Goal: Information Seeking & Learning: Learn about a topic

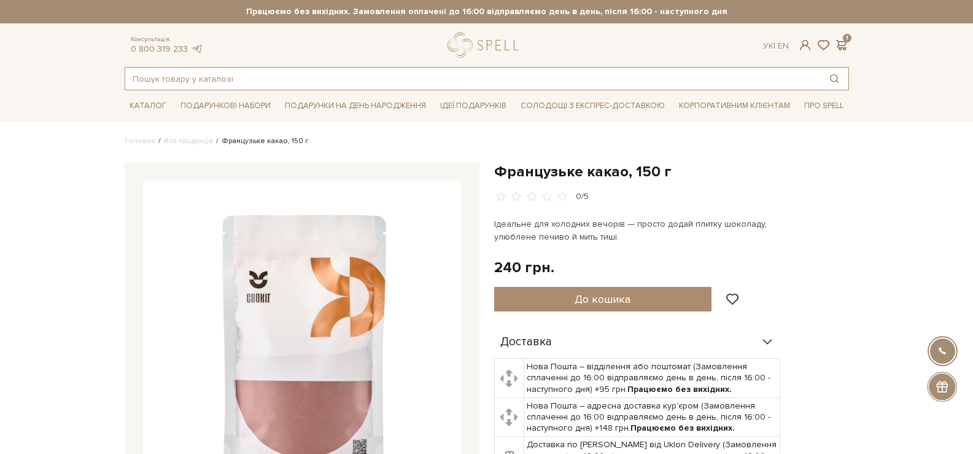
click at [225, 77] on input "text" at bounding box center [472, 79] width 695 height 22
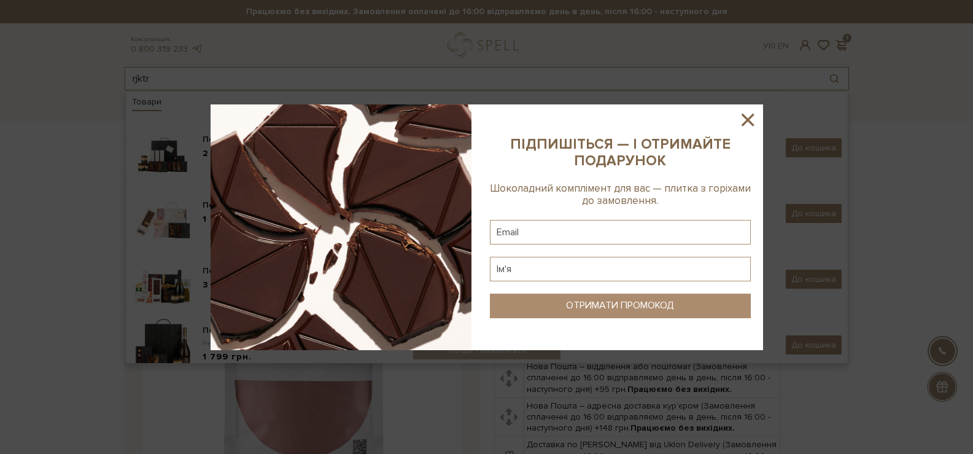
type input "rjktr"
click at [753, 114] on icon at bounding box center [748, 120] width 12 height 12
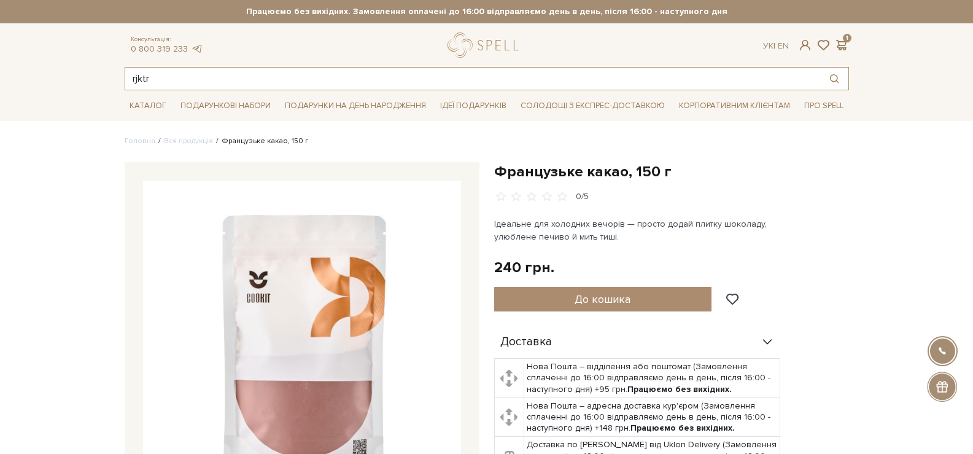
drag, startPoint x: 165, startPoint y: 73, endPoint x: 131, endPoint y: 81, distance: 34.1
click at [131, 81] on input "rjktr" at bounding box center [472, 79] width 695 height 22
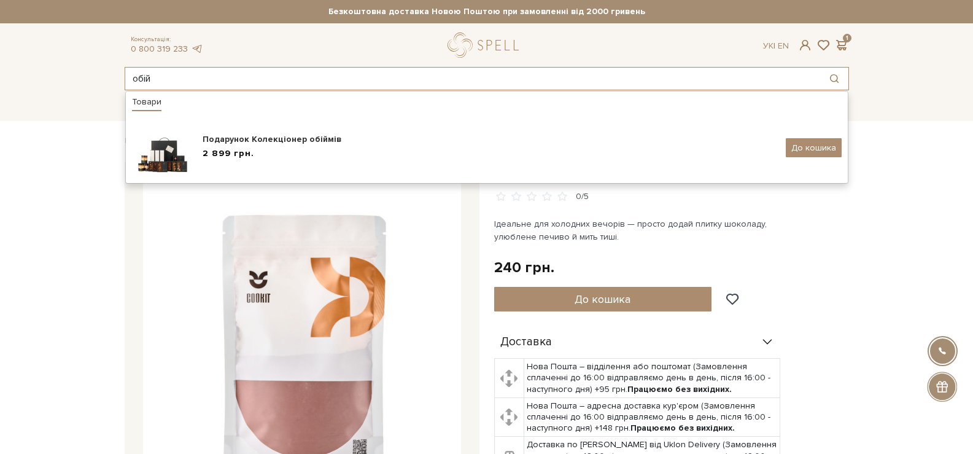
type input "обій"
click at [58, 109] on div "Каталог Всі солодощі Дивитись всі" at bounding box center [486, 105] width 973 height 31
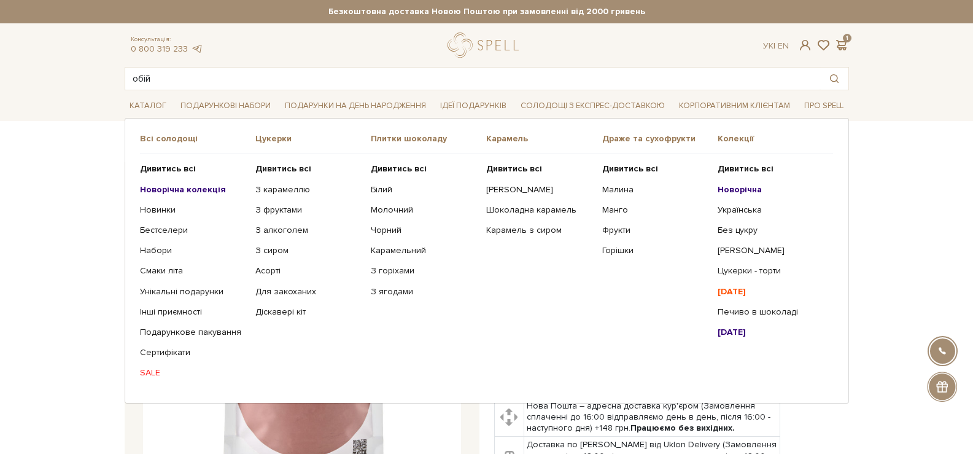
click at [756, 187] on b "Новорічна" at bounding box center [740, 189] width 44 height 10
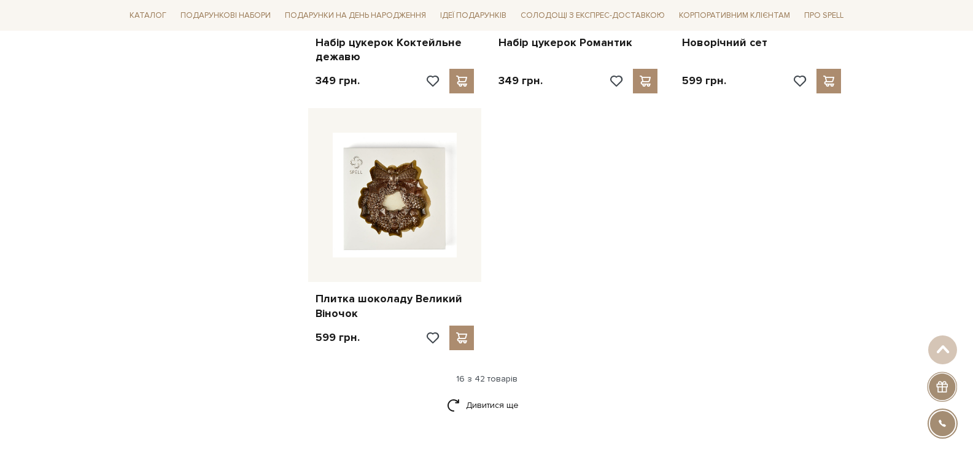
scroll to position [1412, 0]
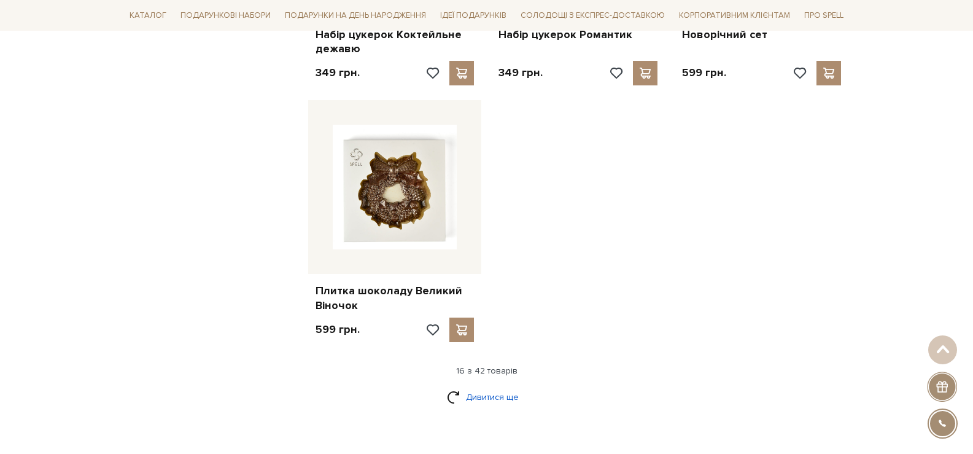
click at [509, 398] on link "Дивитися ще" at bounding box center [487, 396] width 80 height 21
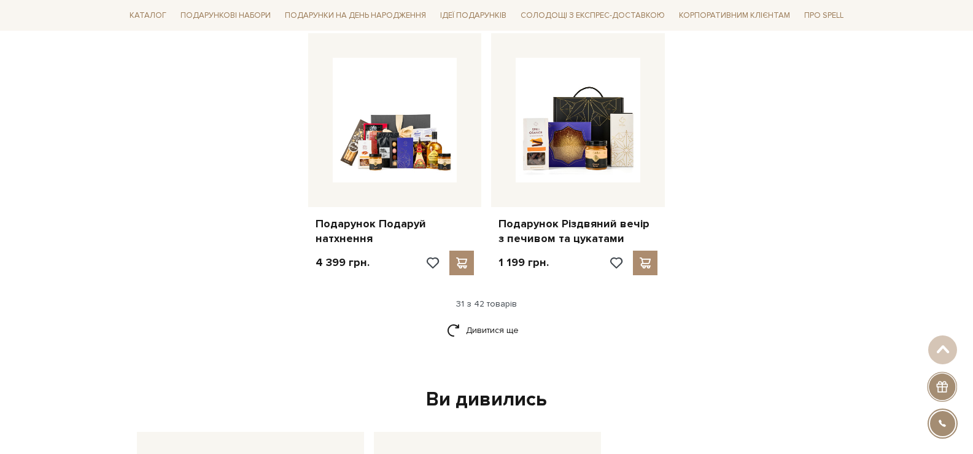
scroll to position [2763, 0]
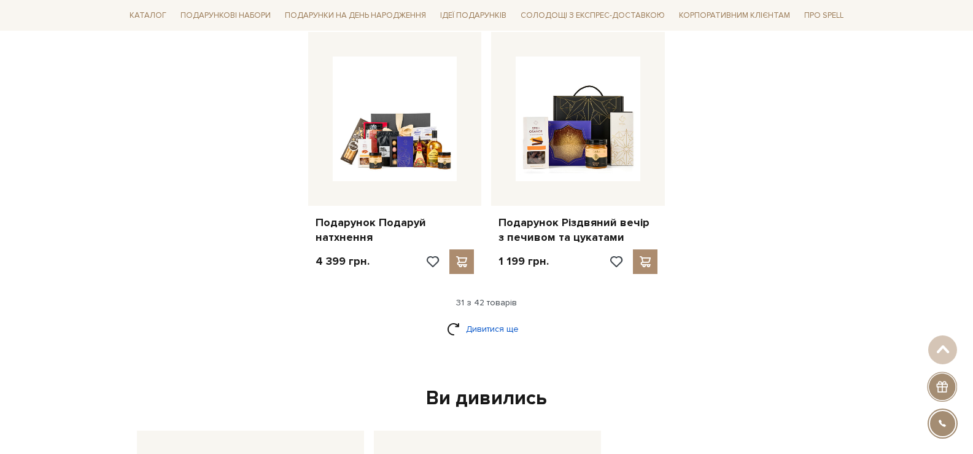
click at [481, 330] on link "Дивитися ще" at bounding box center [487, 328] width 80 height 21
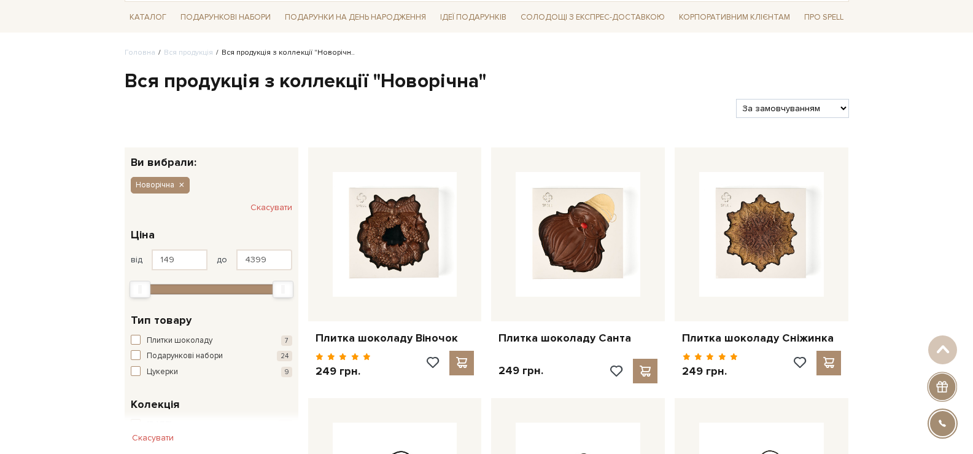
scroll to position [0, 0]
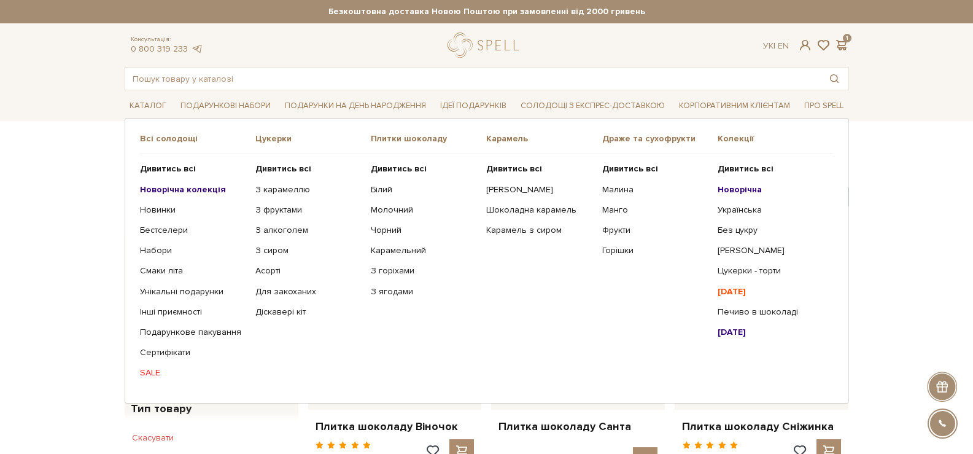
click at [192, 192] on b "Новорічна колекція" at bounding box center [183, 189] width 86 height 10
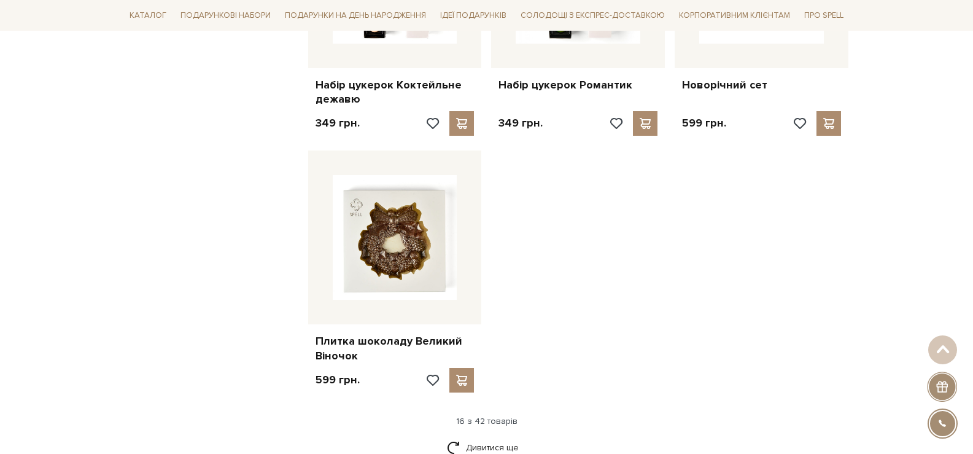
scroll to position [1535, 0]
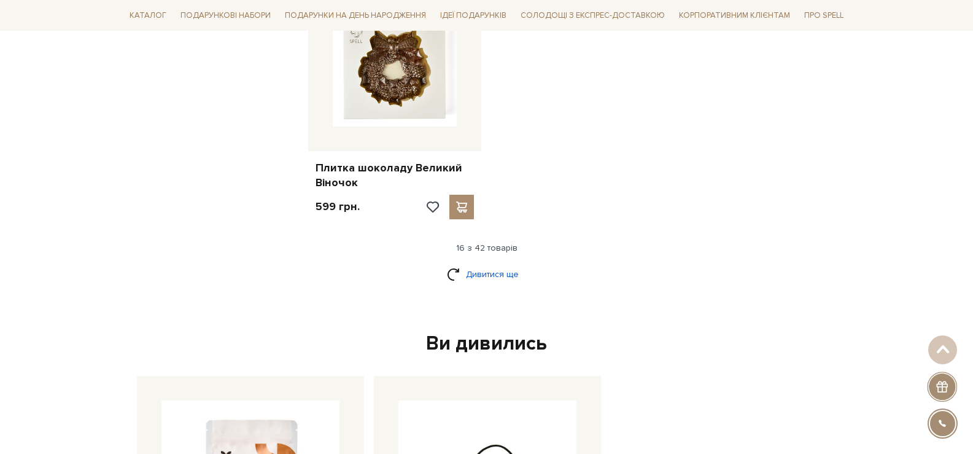
click at [501, 275] on link "Дивитися ще" at bounding box center [487, 273] width 80 height 21
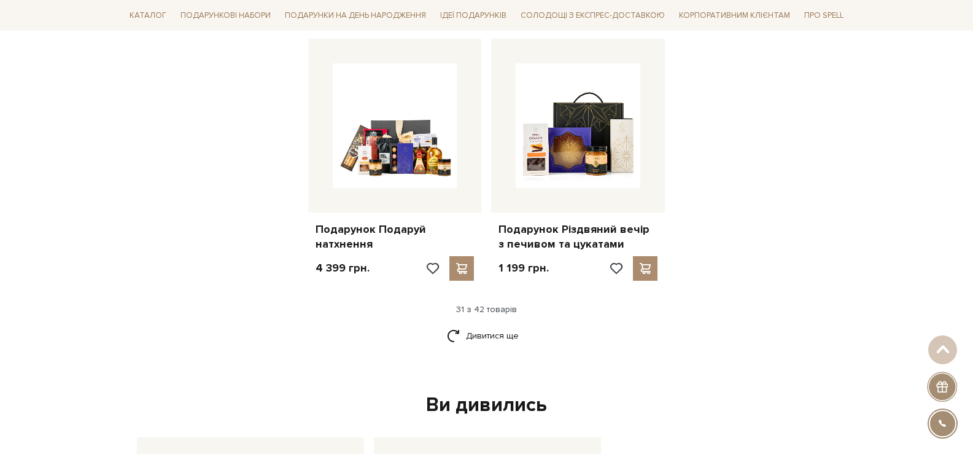
scroll to position [2763, 0]
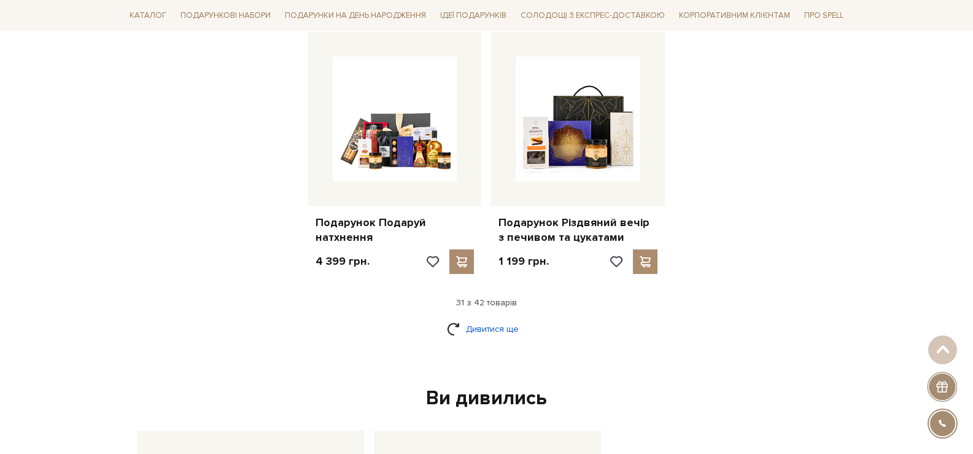
click at [512, 325] on link "Дивитися ще" at bounding box center [487, 328] width 80 height 21
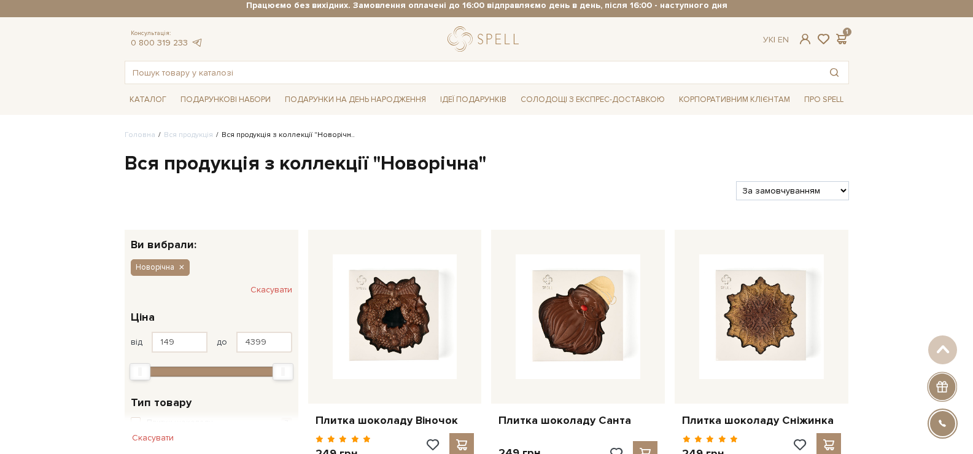
scroll to position [0, 0]
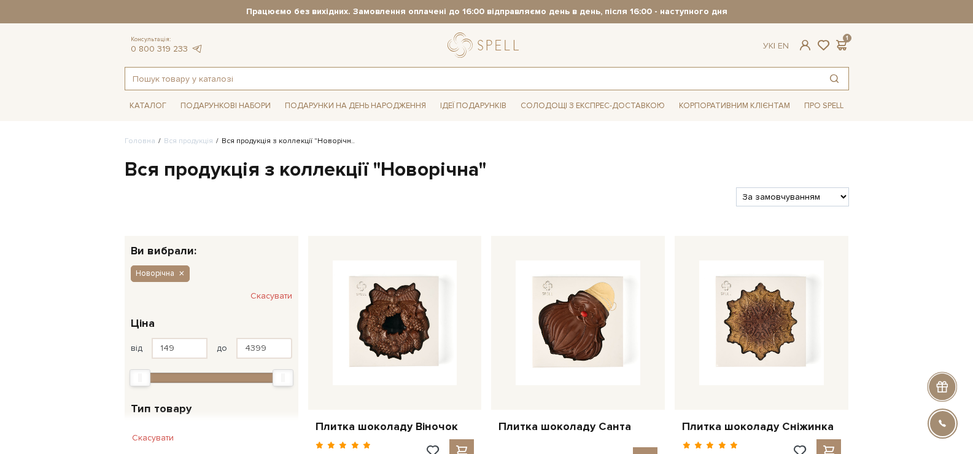
click at [352, 80] on input "text" at bounding box center [472, 79] width 695 height 22
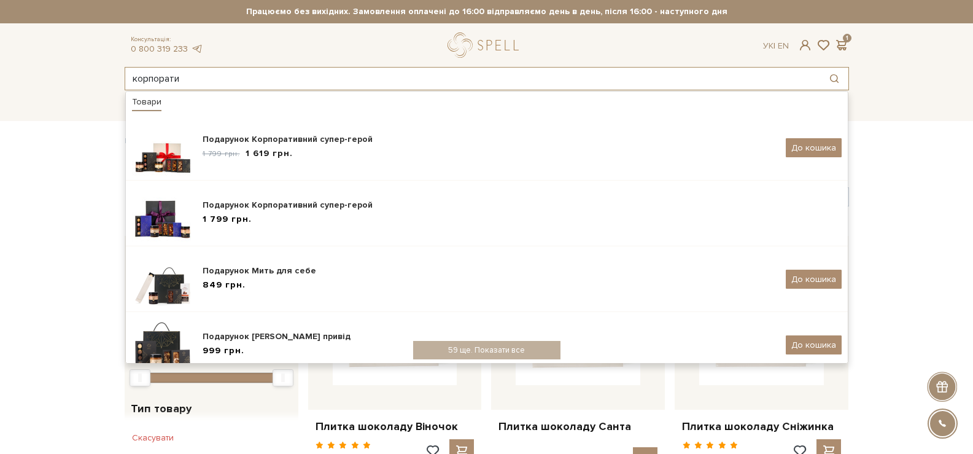
drag, startPoint x: 182, startPoint y: 84, endPoint x: 200, endPoint y: 406, distance: 322.8
click at [116, 86] on header "Безкоштовна доставка Новою Поштою при замовленні від 2000 гривень Працюємо без …" at bounding box center [486, 45] width 973 height 90
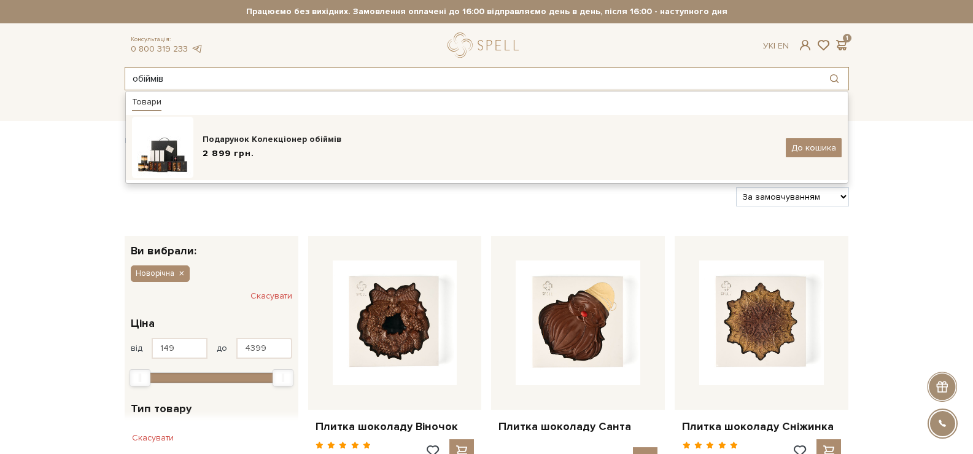
type input "обіймів"
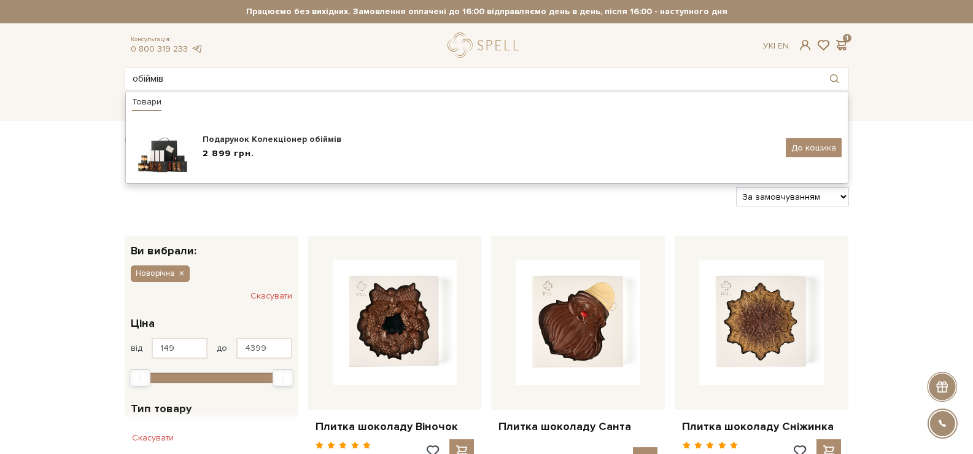
click at [257, 146] on div "Подарунок Колекціонер обіймів 2 899 грн." at bounding box center [490, 147] width 574 height 29
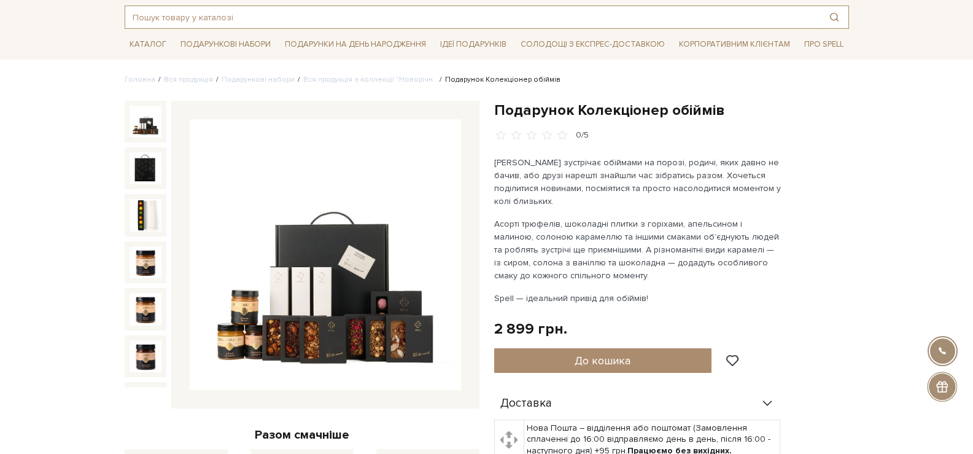
click at [222, 14] on input "text" at bounding box center [472, 17] width 695 height 22
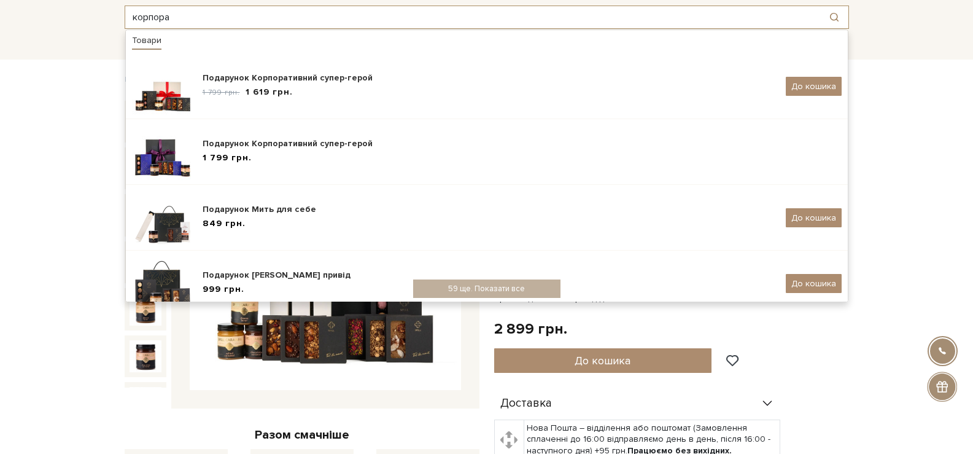
type input "корпора"
drag, startPoint x: 214, startPoint y: 19, endPoint x: 130, endPoint y: 20, distance: 84.1
click at [130, 20] on input "корпора" at bounding box center [472, 17] width 695 height 22
